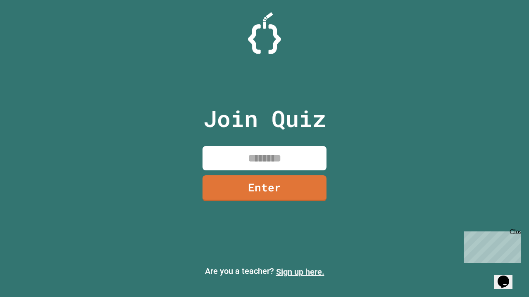
click at [300, 272] on link "Sign up here." at bounding box center [300, 272] width 48 height 10
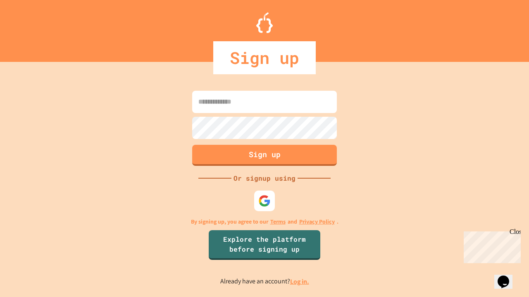
click at [300, 282] on link "Log in." at bounding box center [299, 281] width 19 height 9
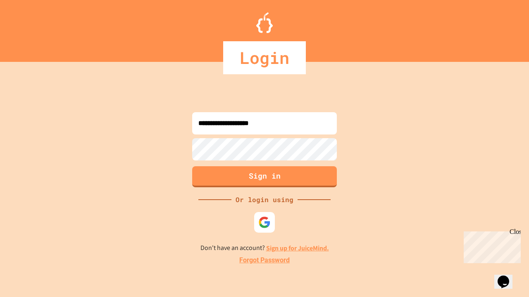
type input "**********"
